Goal: Obtain resource: Obtain resource

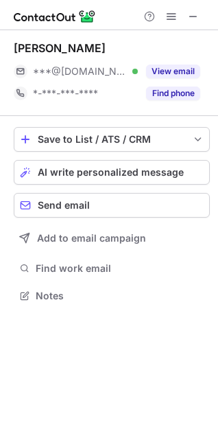
scroll to position [286, 218]
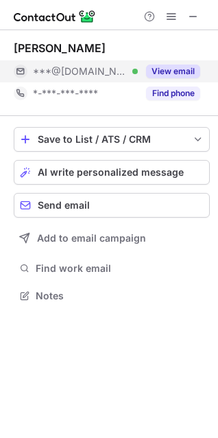
click at [157, 68] on button "View email" at bounding box center [173, 72] width 54 height 14
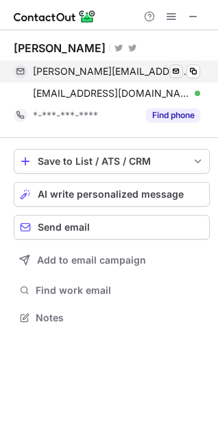
scroll to position [308, 218]
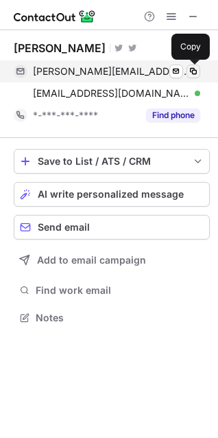
click at [196, 69] on span at bounding box center [193, 71] width 11 height 11
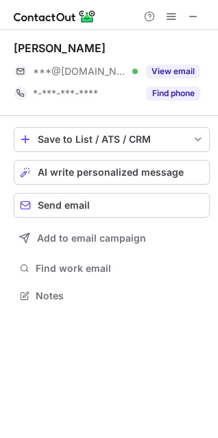
scroll to position [286, 218]
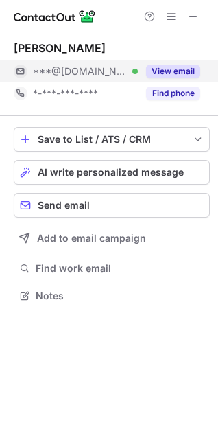
click at [168, 64] on div "View email" at bounding box center [169, 71] width 62 height 22
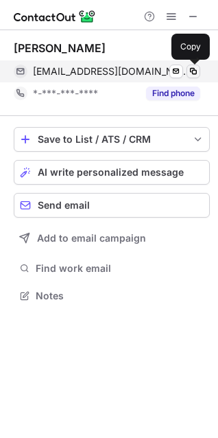
click at [196, 67] on span at bounding box center [193, 71] width 11 height 11
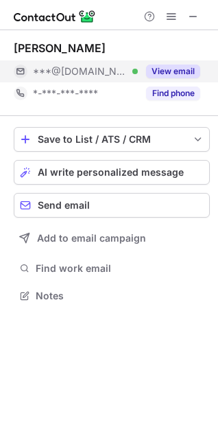
click at [157, 65] on button "View email" at bounding box center [173, 72] width 54 height 14
click at [161, 69] on button "View email" at bounding box center [173, 72] width 54 height 14
click at [159, 75] on button "View email" at bounding box center [173, 72] width 54 height 14
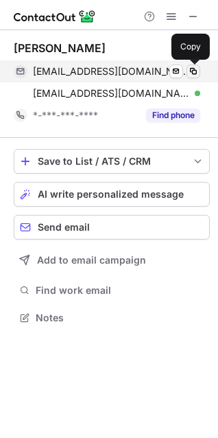
click at [198, 72] on span at bounding box center [193, 71] width 11 height 11
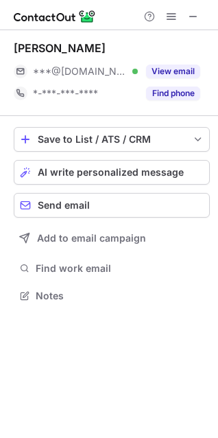
scroll to position [286, 218]
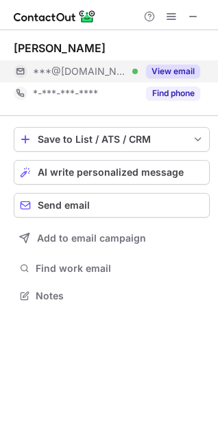
click at [170, 67] on button "View email" at bounding box center [173, 72] width 54 height 14
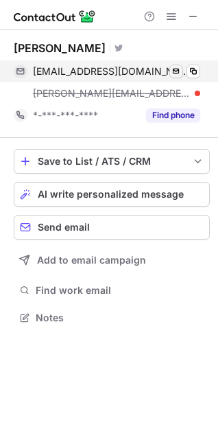
scroll to position [308, 218]
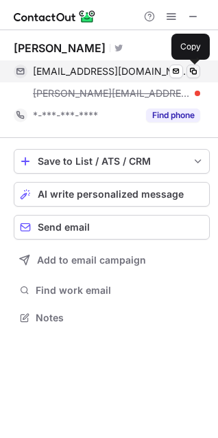
click at [194, 67] on span at bounding box center [193, 71] width 11 height 11
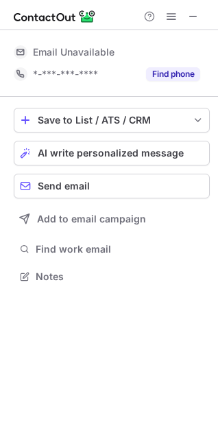
scroll to position [286, 218]
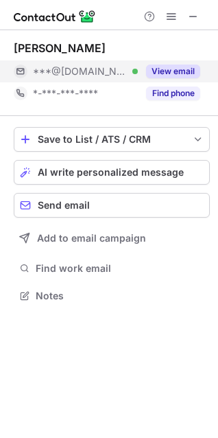
click at [163, 66] on button "View email" at bounding box center [173, 72] width 54 height 14
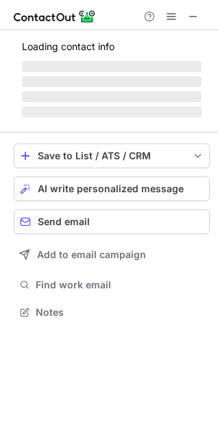
scroll to position [308, 218]
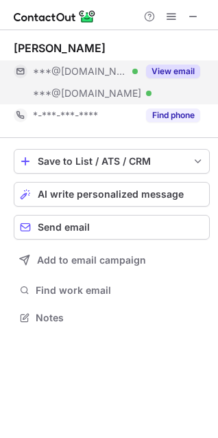
click at [147, 64] on div "View email" at bounding box center [169, 71] width 62 height 22
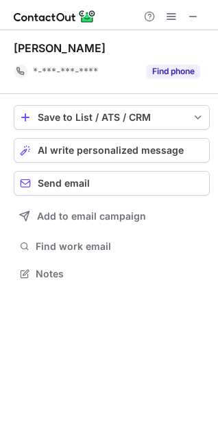
scroll to position [264, 218]
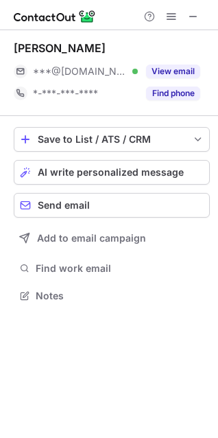
scroll to position [286, 218]
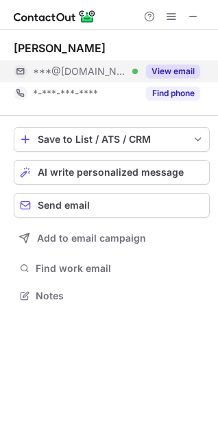
click at [174, 67] on button "View email" at bounding box center [173, 72] width 54 height 14
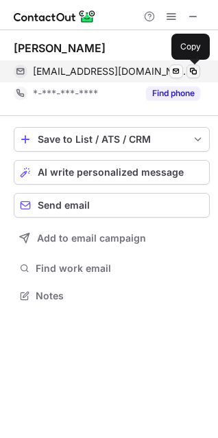
click at [192, 68] on span at bounding box center [193, 71] width 11 height 11
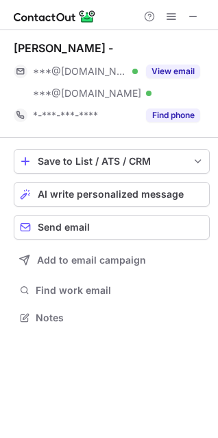
scroll to position [308, 218]
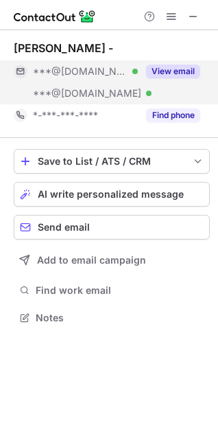
click at [180, 66] on button "View email" at bounding box center [173, 72] width 54 height 14
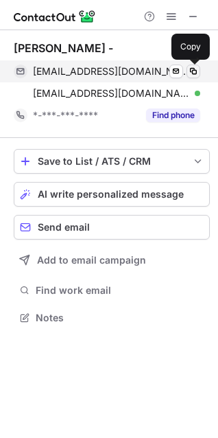
click at [194, 72] on span at bounding box center [193, 71] width 11 height 11
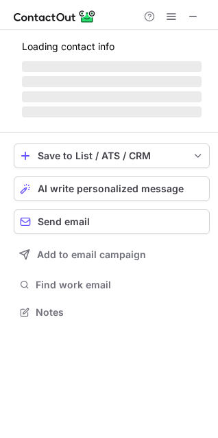
scroll to position [286, 218]
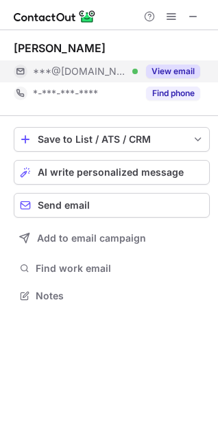
click at [182, 67] on button "View email" at bounding box center [173, 72] width 54 height 14
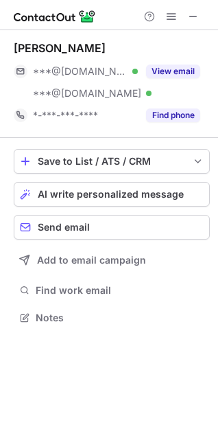
scroll to position [308, 218]
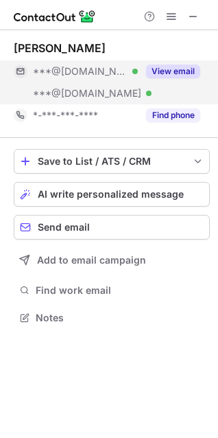
click at [176, 66] on button "View email" at bounding box center [173, 72] width 54 height 14
click at [168, 69] on button "View email" at bounding box center [173, 72] width 54 height 14
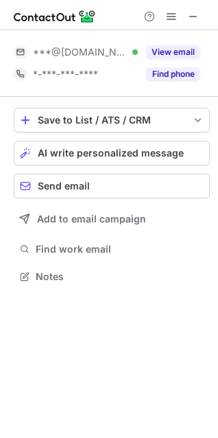
scroll to position [267, 218]
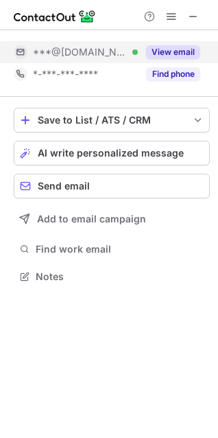
click at [182, 43] on div "View email" at bounding box center [169, 52] width 62 height 22
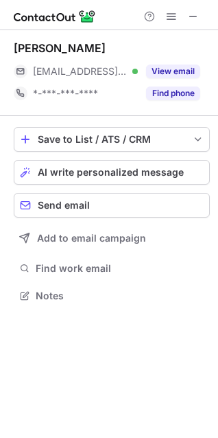
scroll to position [286, 218]
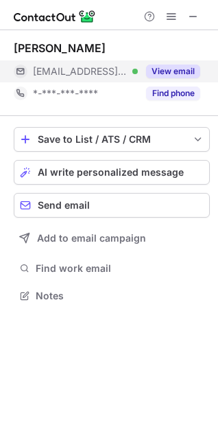
click at [187, 70] on button "View email" at bounding box center [173, 72] width 54 height 14
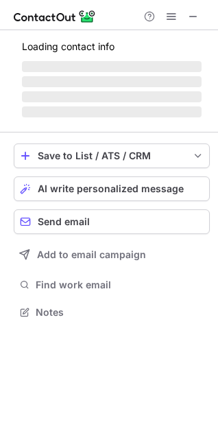
scroll to position [308, 218]
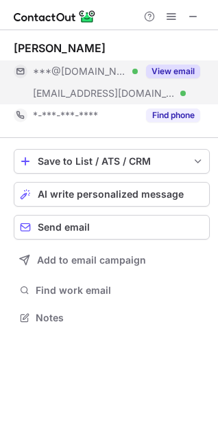
click at [174, 71] on button "View email" at bounding box center [173, 72] width 54 height 14
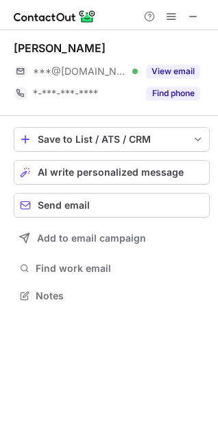
scroll to position [286, 218]
click at [181, 63] on div "View email" at bounding box center [169, 71] width 62 height 22
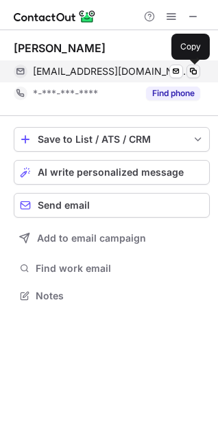
click at [192, 69] on span at bounding box center [193, 71] width 11 height 11
